Goal: Check status: Check status

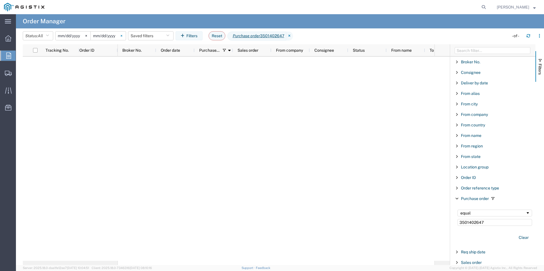
scroll to position [57, 0]
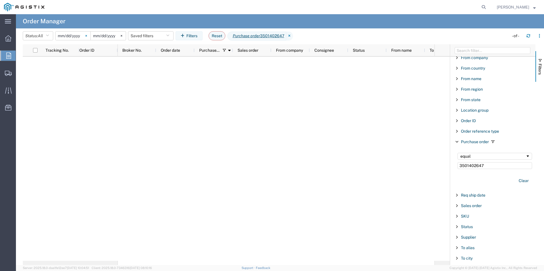
click at [87, 36] on icon at bounding box center [85, 35] width 1 height 1
click at [125, 35] on svg-icon at bounding box center [121, 36] width 9 height 9
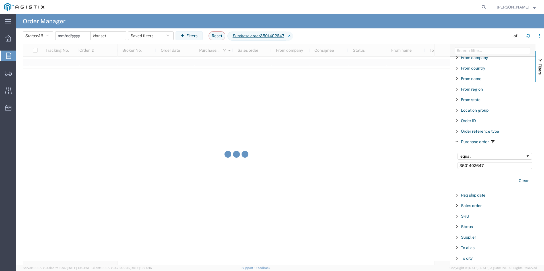
click at [85, 36] on input "date" at bounding box center [72, 36] width 35 height 9
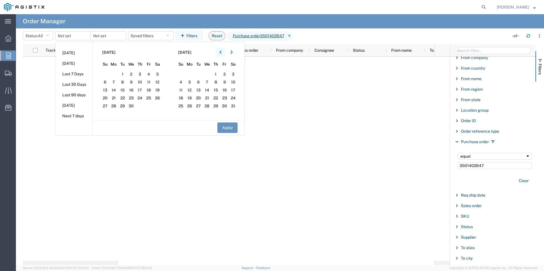
click at [220, 53] on button "button" at bounding box center [220, 52] width 9 height 9
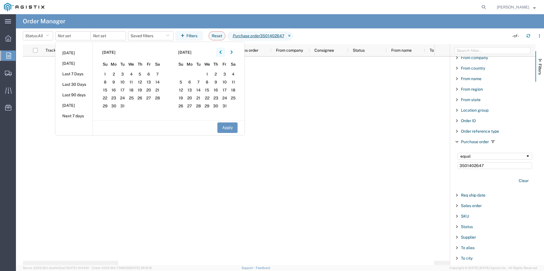
click at [220, 53] on button "button" at bounding box center [220, 52] width 9 height 9
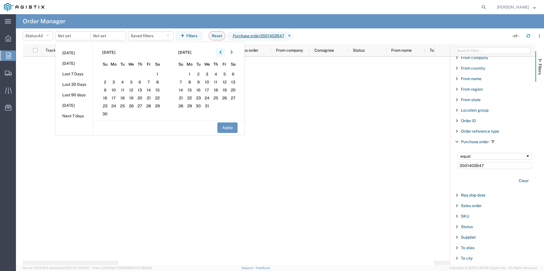
click at [220, 53] on button "button" at bounding box center [220, 52] width 9 height 9
click at [115, 72] on span "1" at bounding box center [113, 74] width 9 height 7
click at [233, 54] on icon "button" at bounding box center [231, 52] width 2 height 4
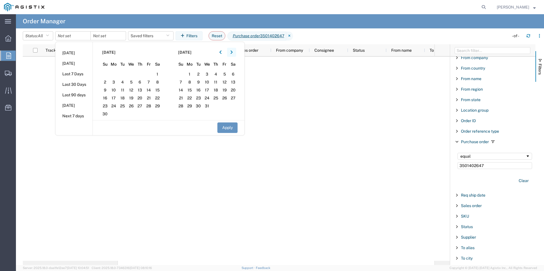
click at [233, 54] on icon "button" at bounding box center [231, 52] width 2 height 4
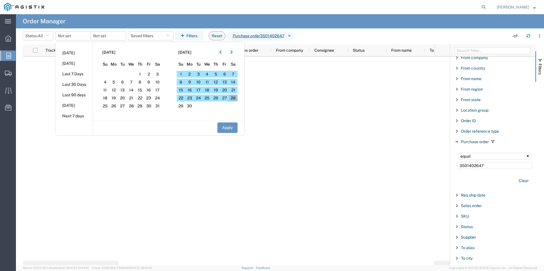
click at [234, 98] on span "28" at bounding box center [233, 98] width 9 height 7
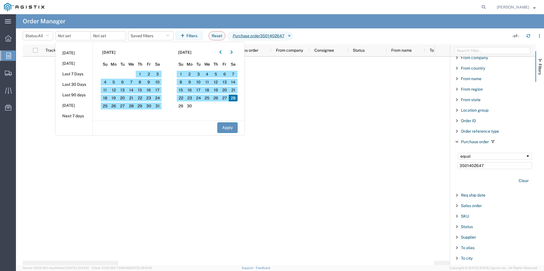
click at [229, 128] on button "Apply" at bounding box center [227, 128] width 20 height 11
type input "[DATE]"
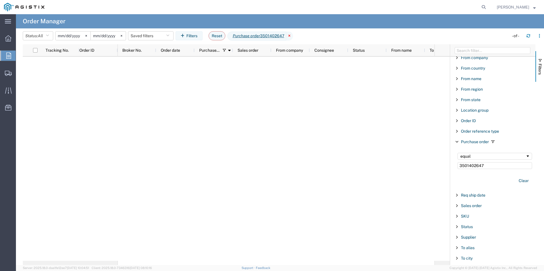
click at [293, 34] on icon at bounding box center [289, 36] width 7 height 9
click at [538, 36] on icon "button" at bounding box center [539, 36] width 4 height 4
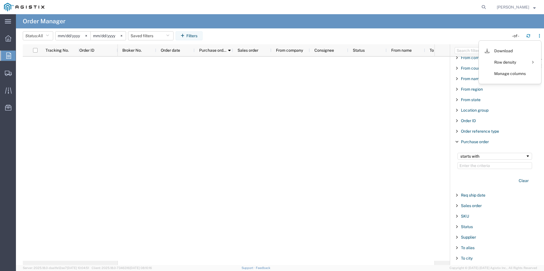
click at [257, 134] on div at bounding box center [276, 159] width 316 height 204
